Goal: Check status: Check status

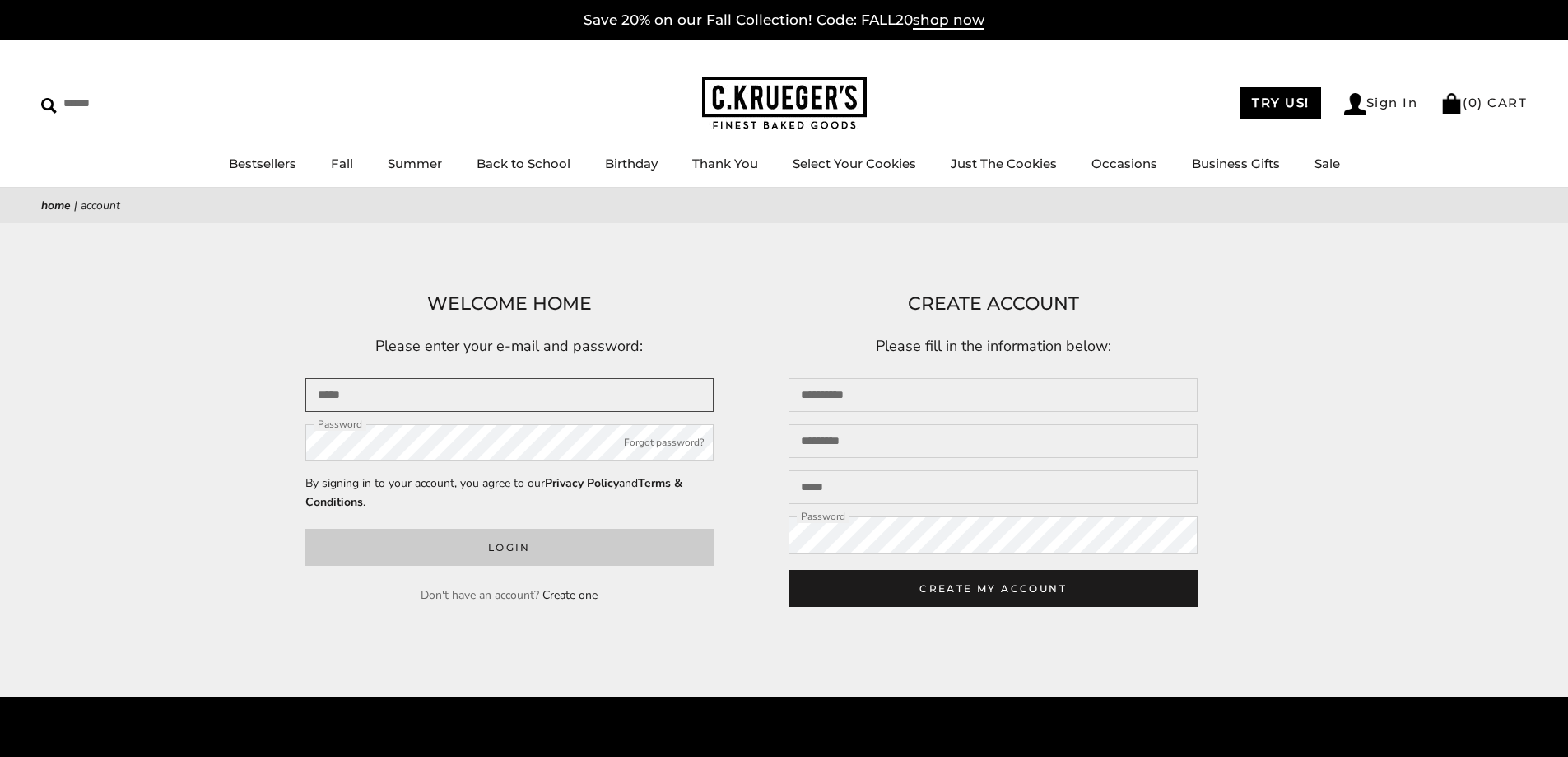
type input "**********"
click at [536, 557] on button "Login" at bounding box center [509, 547] width 409 height 37
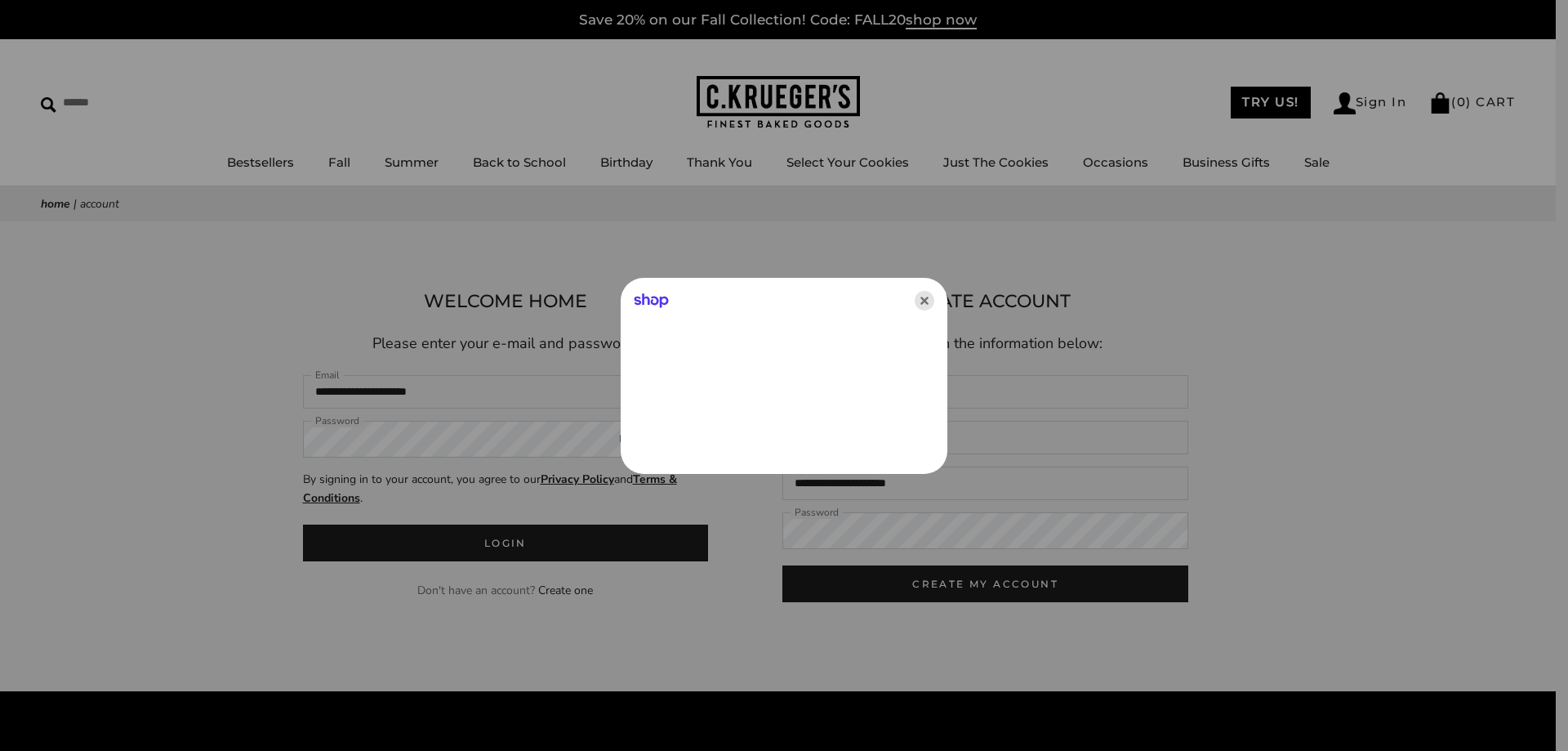
click at [919, 306] on icon "Close" at bounding box center [924, 299] width 19 height 19
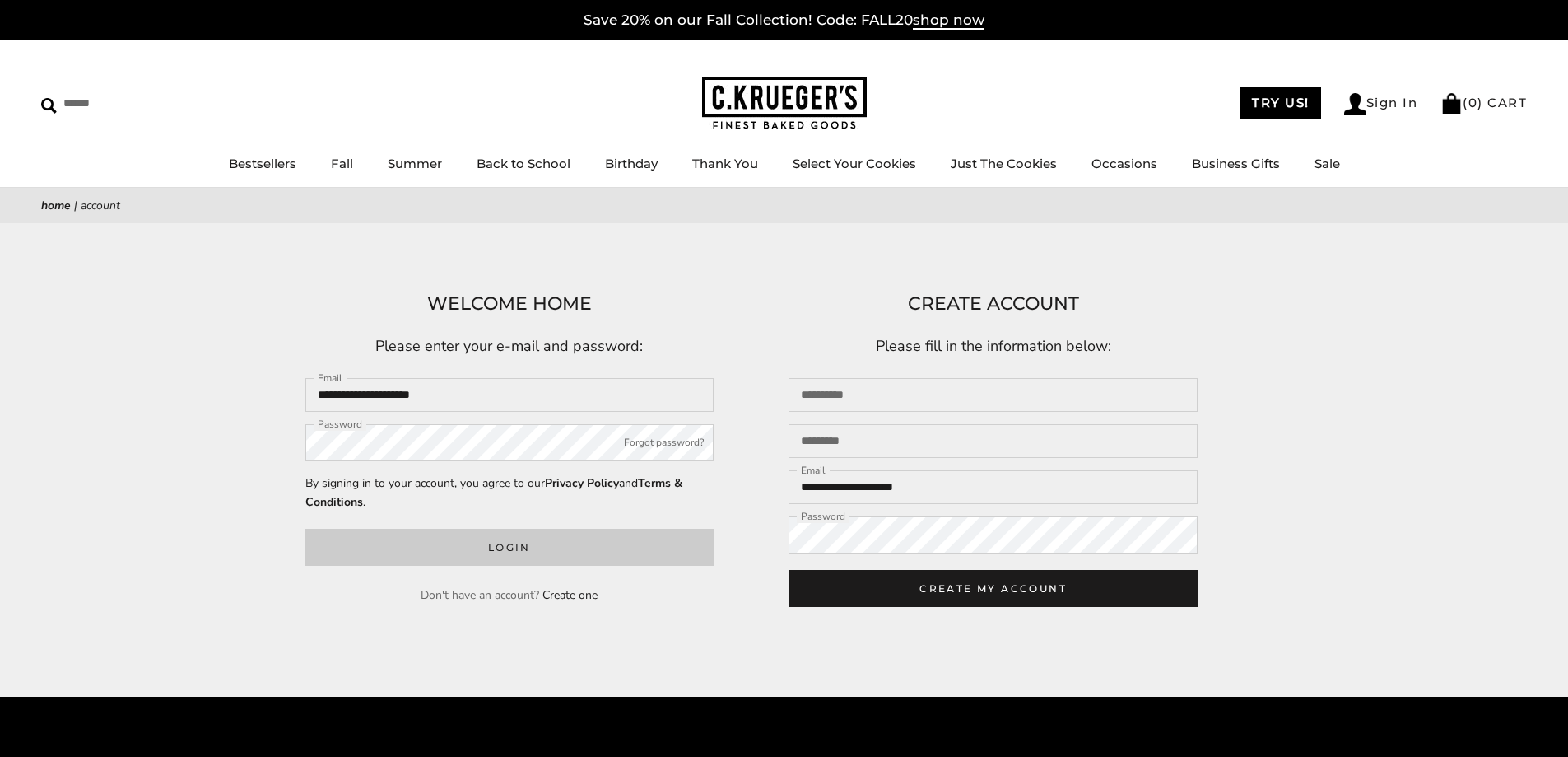
click at [625, 543] on button "Login" at bounding box center [509, 547] width 409 height 37
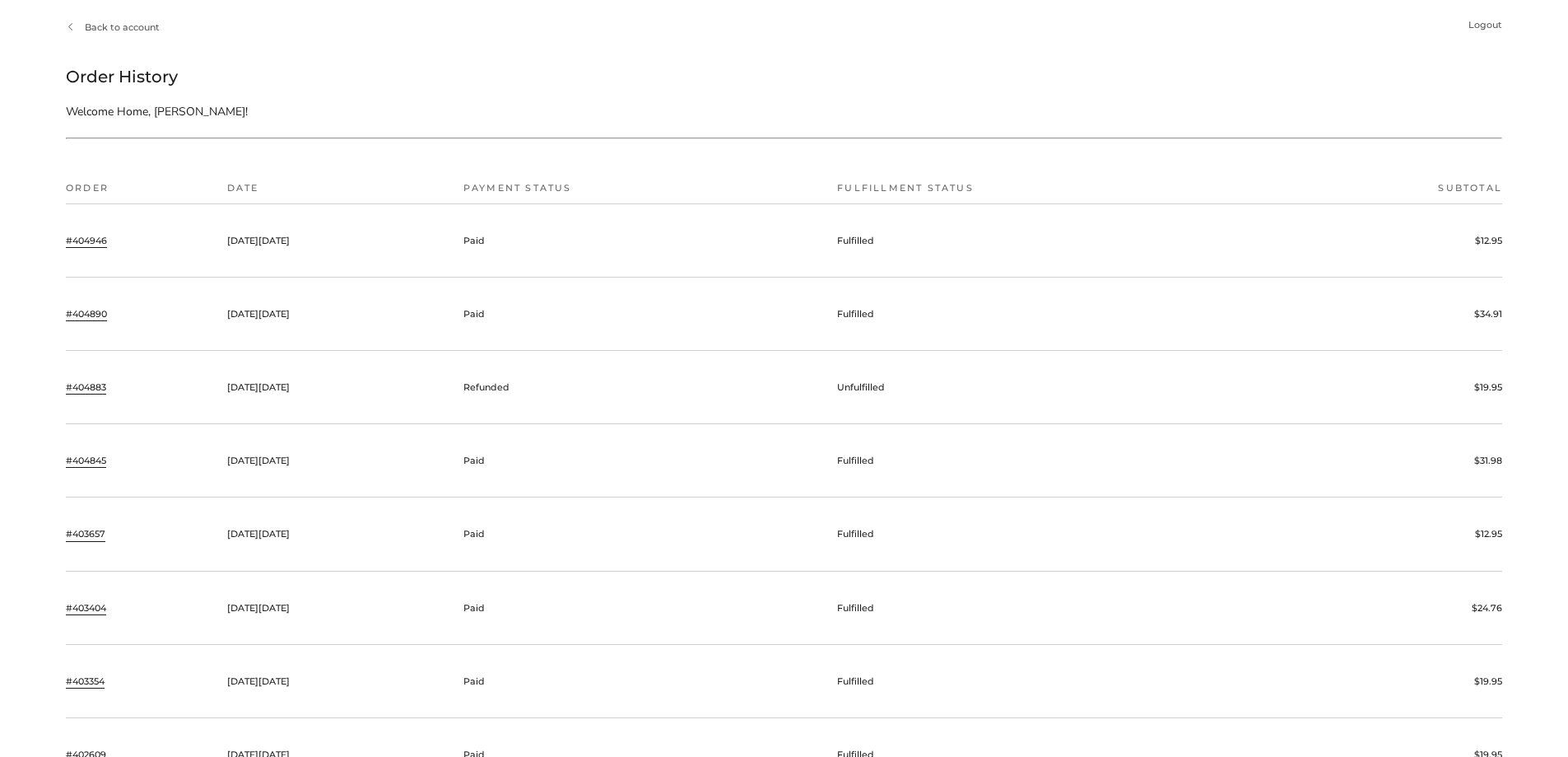
click at [94, 311] on link "#404890" at bounding box center [86, 314] width 42 height 15
click at [101, 461] on link "#404845" at bounding box center [86, 461] width 41 height 15
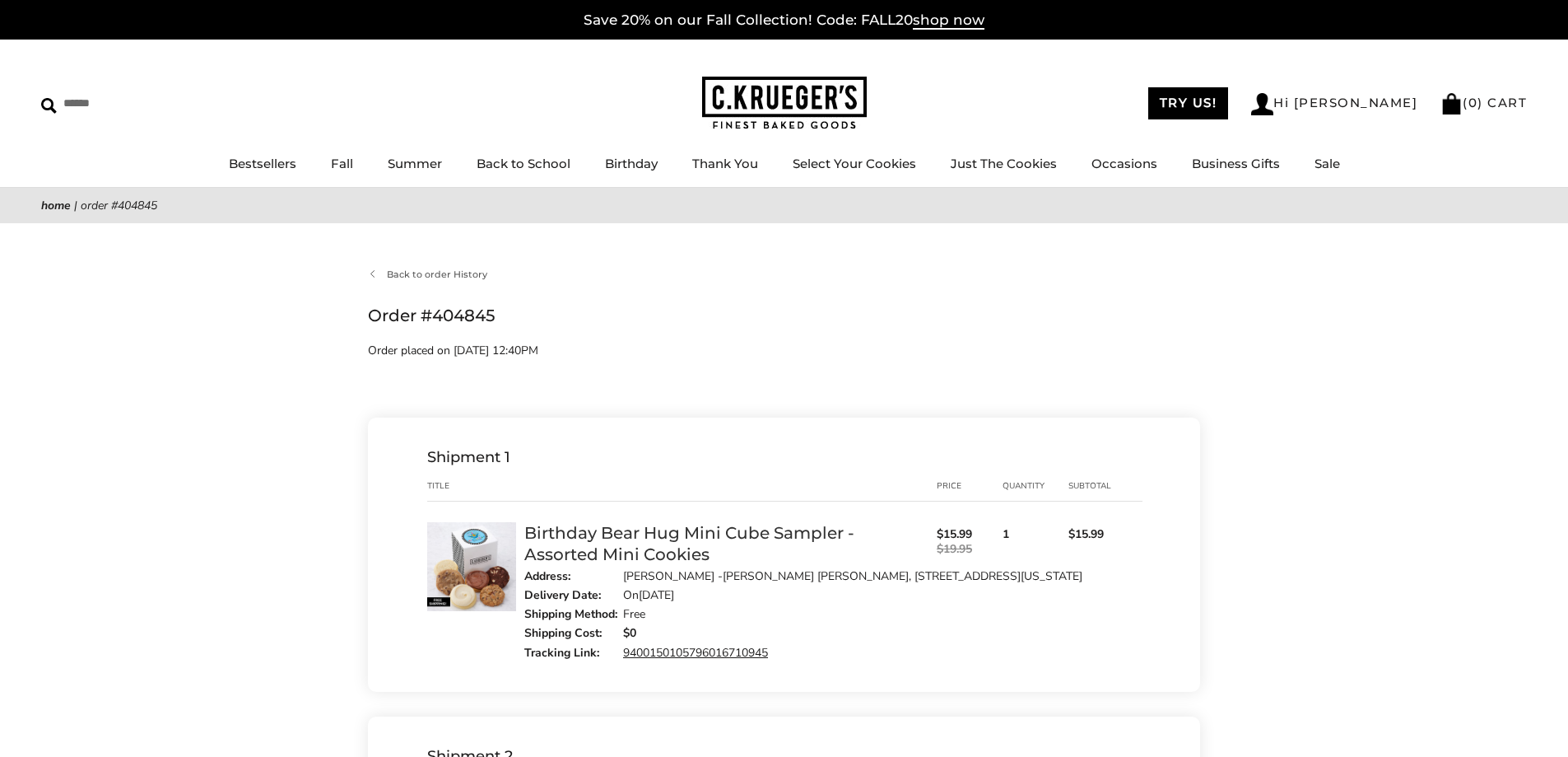
click at [659, 539] on link "Birthday Bear Hug Mini Cube Sampler - Assorted Mini Cookies" at bounding box center [689, 543] width 330 height 42
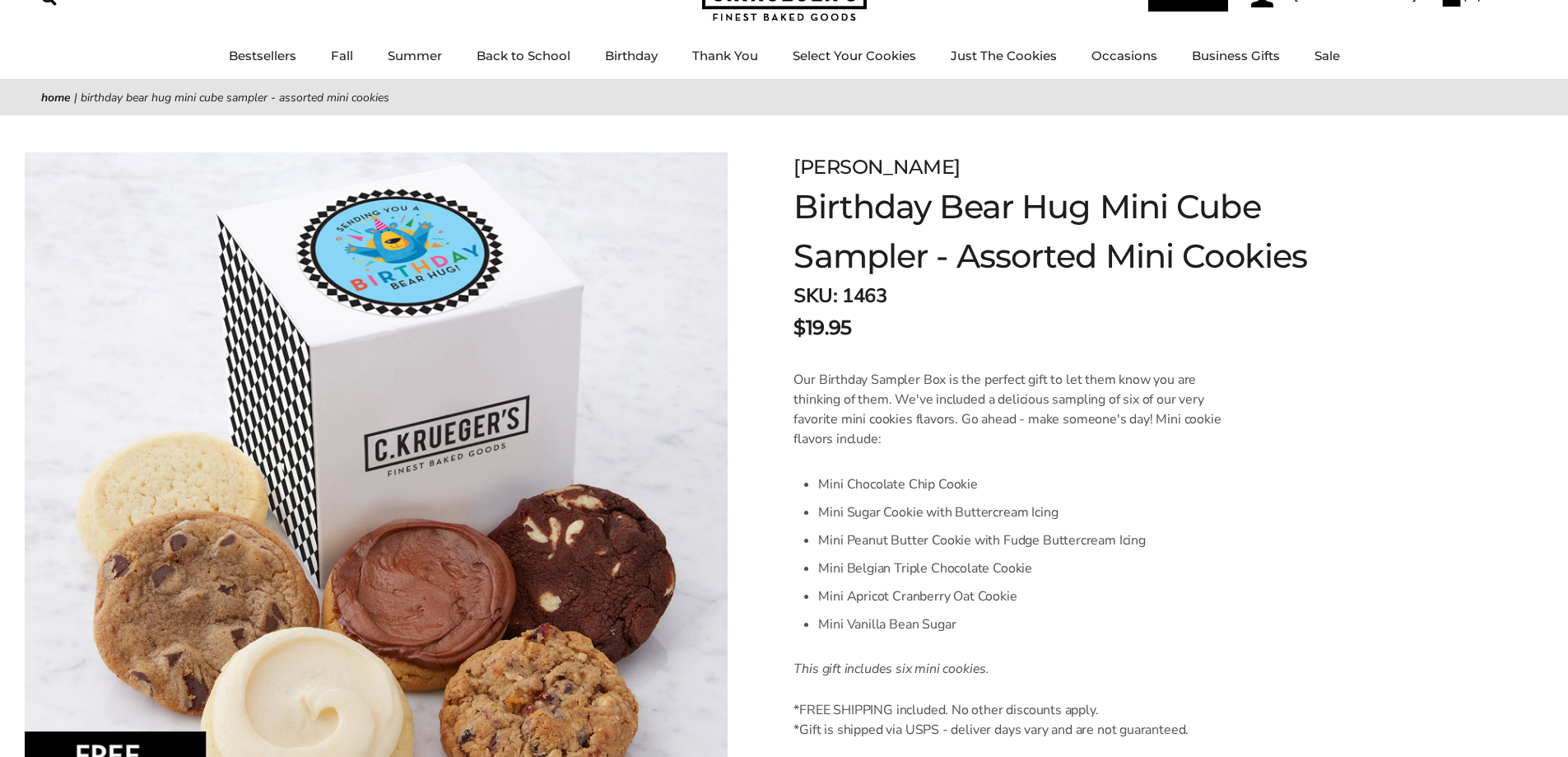
scroll to position [164, 0]
